Goal: Find contact information: Find contact information

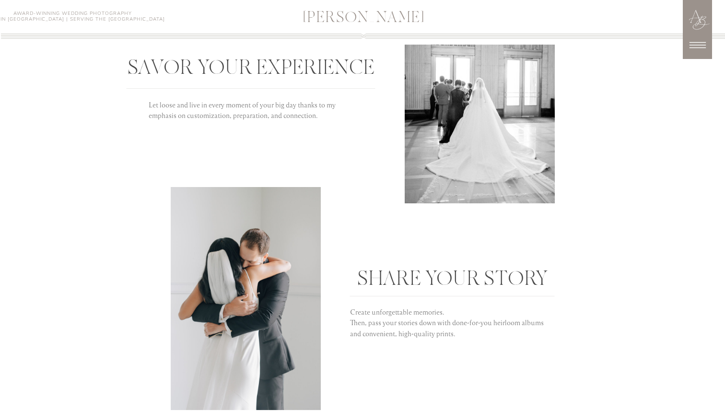
scroll to position [2075, 0]
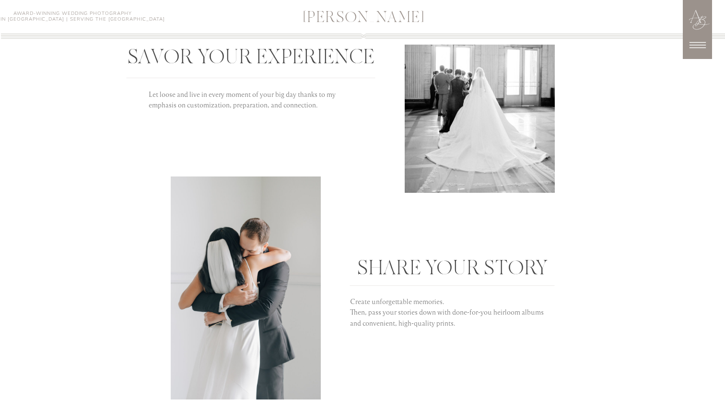
click at [702, 48] on icon at bounding box center [698, 45] width 24 height 24
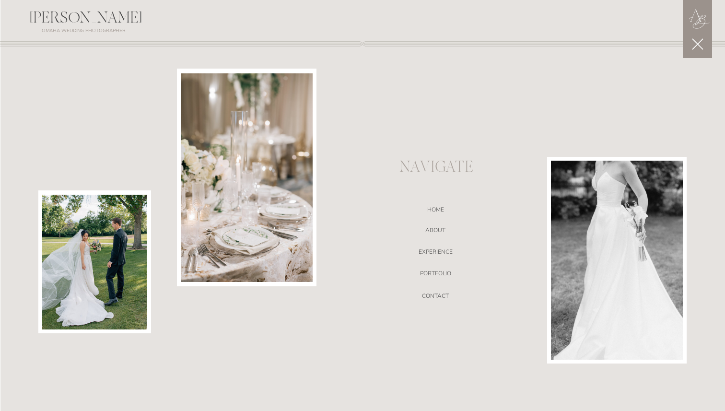
click at [430, 291] on div at bounding box center [362, 215] width 725 height 433
click at [430, 296] on nav "CONTACT" at bounding box center [435, 298] width 203 height 10
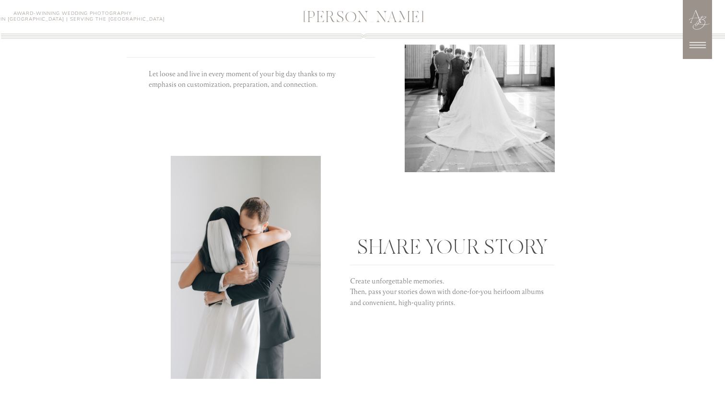
scroll to position [2368, 0]
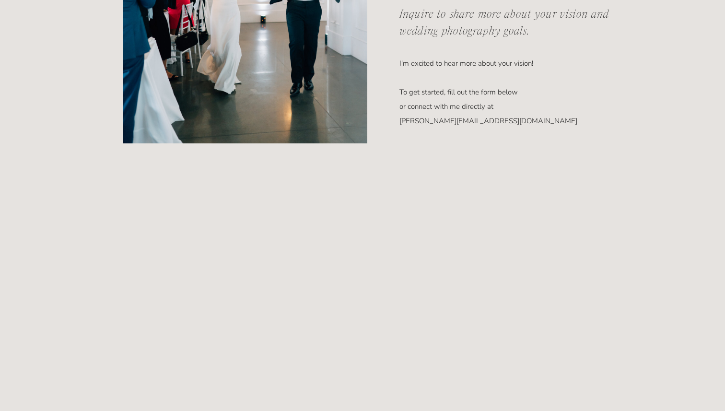
scroll to position [534, 0]
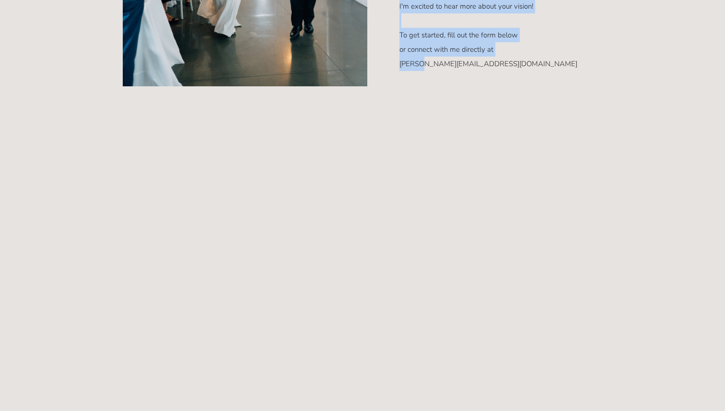
drag, startPoint x: 513, startPoint y: 62, endPoint x: 427, endPoint y: 64, distance: 85.9
click at [427, 64] on div "[PERSON_NAME] [PERSON_NAME] Award-Winning Wedding Photography Based in [GEOGRAP…" at bounding box center [362, 395] width 725 height 1859
click at [486, 37] on p "I'm excited to hear more about your vision! To get started, fill out the form b…" at bounding box center [500, 21] width 203 height 45
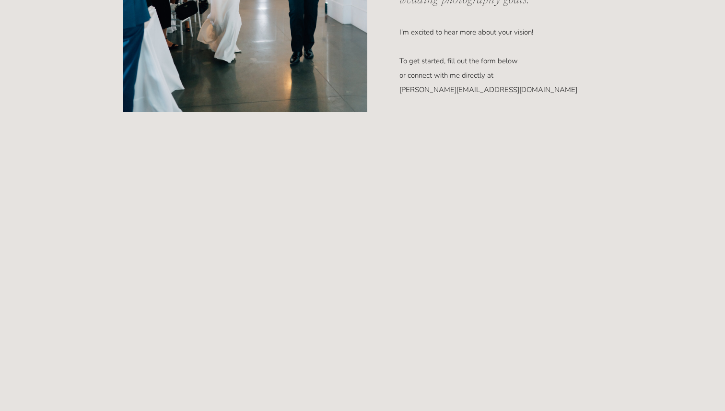
scroll to position [507, 0]
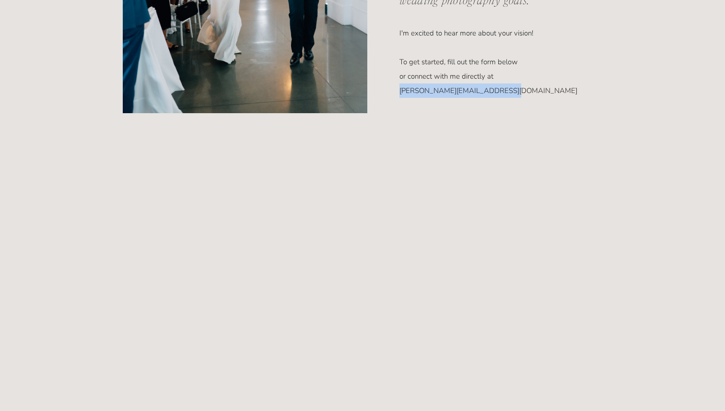
drag, startPoint x: 399, startPoint y: 91, endPoint x: 507, endPoint y: 88, distance: 107.9
click at [507, 70] on p "I'm excited to hear more about your vision! To get started, fill out the form b…" at bounding box center [500, 48] width 203 height 45
copy p "[PERSON_NAME][EMAIL_ADDRESS][DOMAIN_NAME]"
